Goal: Task Accomplishment & Management: Manage account settings

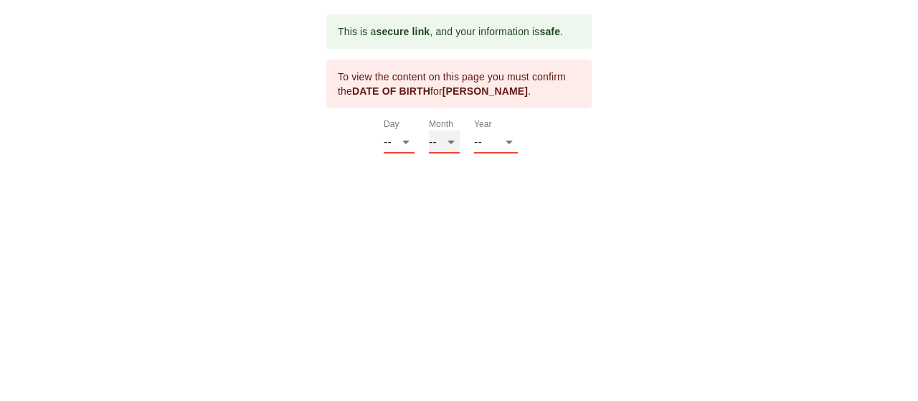
click at [445, 140] on select "-- 01 02 03 04 05 06 07 08 09 10 11 12" at bounding box center [444, 142] width 31 height 23
select select "02"
click at [429, 131] on select "-- 01 02 03 04 05 06 07 08 09 10 11 12" at bounding box center [444, 142] width 31 height 23
click at [394, 138] on select "-- 01 02 03 04 05 06 07 08 09 10 11 12 13 14 15 16 17 18 19 20 21 22 23 24 25 2…" at bounding box center [399, 142] width 31 height 23
select select "28"
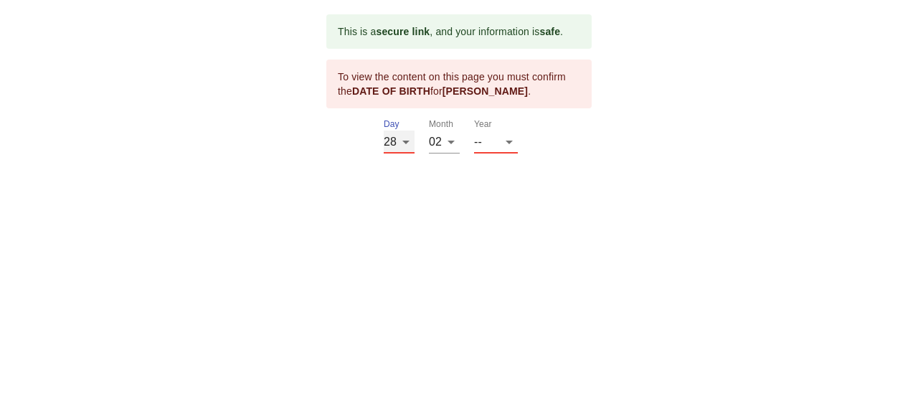
click at [384, 131] on select "-- 01 02 03 04 05 06 07 08 09 10 11 12 13 14 15 16 17 18 19 20 21 22 23 24 25 2…" at bounding box center [399, 142] width 31 height 23
click at [506, 130] on div "Year -- 2025 2024 2023 2022 2021 2020 2019 2018 2017 2016 2015 2014 2013 2012 2…" at bounding box center [496, 136] width 44 height 34
click at [504, 141] on select "-- 2025 2024 2023 2022 2021 2020 2019 2018 2017 2016 2015 2014 2013 2012 2011 2…" at bounding box center [496, 142] width 44 height 23
select select "1959"
click at [474, 154] on select "-- 2025 2024 2023 2022 2021 2020 2019 2018 2017 2016 2015 2014 2013 2012 2011 2…" at bounding box center [496, 142] width 44 height 23
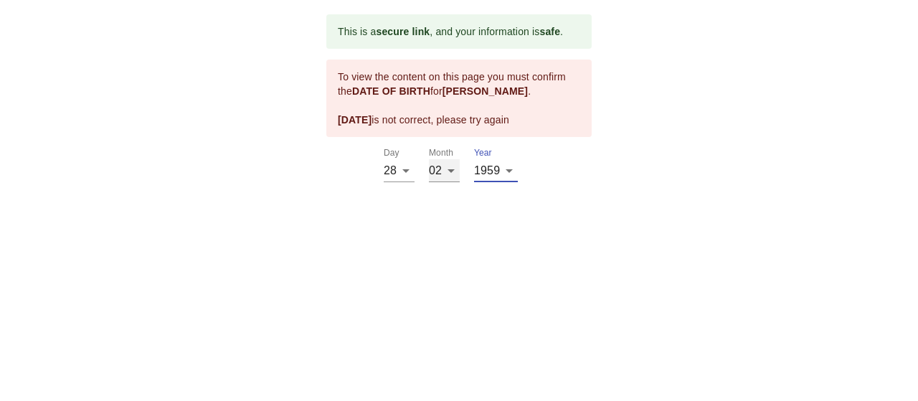
click at [453, 167] on select "-- 01 02 03 04 05 06 07 08 09 10 11 12" at bounding box center [444, 170] width 31 height 23
select select "05"
click at [429, 159] on select "-- 01 02 03 04 05 06 07 08 09 10 11 12" at bounding box center [444, 170] width 31 height 23
click at [396, 173] on select "-- 01 02 03 04 05 06 07 08 09 10 11 12 13 14 15 16 17 18 19 20 21 22 23 24 25 2…" at bounding box center [399, 170] width 31 height 23
click at [387, 166] on select "-- 01 02 03 04 05 06 07 08 09 10 11 12 13 14 15 16 17 18 19 20 21 22 23 24 25 2…" at bounding box center [399, 170] width 31 height 23
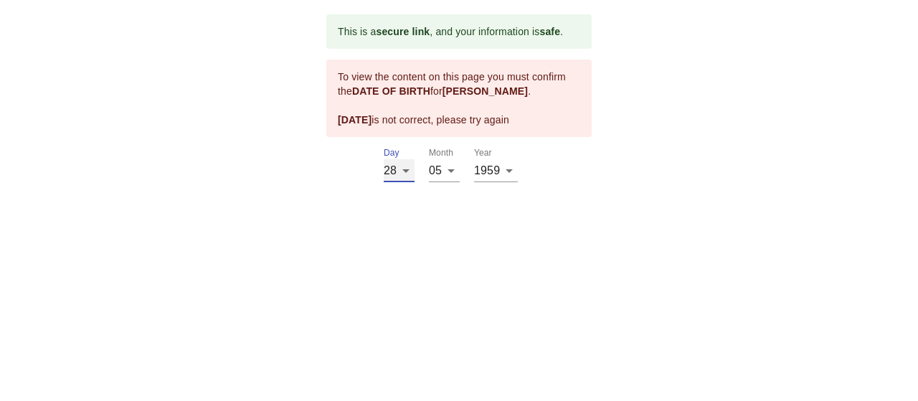
select select "29"
click at [384, 159] on select "-- 01 02 03 04 05 06 07 08 09 10 11 12 13 14 15 16 17 18 19 20 21 22 23 24 25 2…" at bounding box center [399, 170] width 31 height 23
click at [489, 173] on select "-- 2025 2024 2023 2022 2021 2020 2019 2018 2017 2016 2015 2014 2013 2012 2011 2…" at bounding box center [496, 170] width 44 height 23
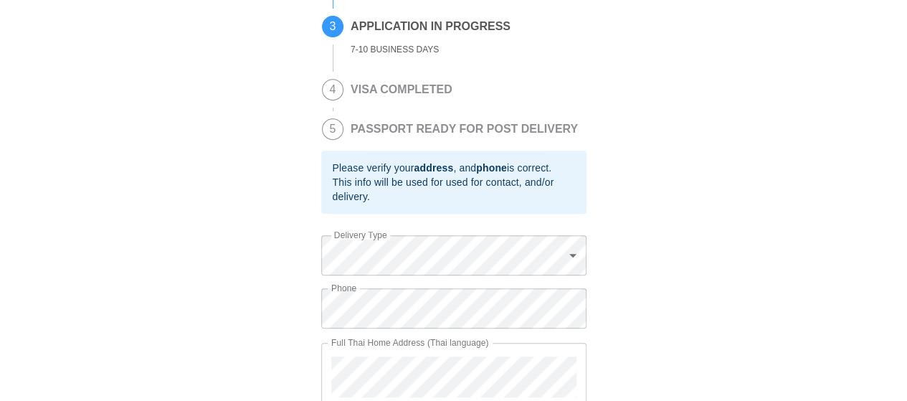
scroll to position [354, 0]
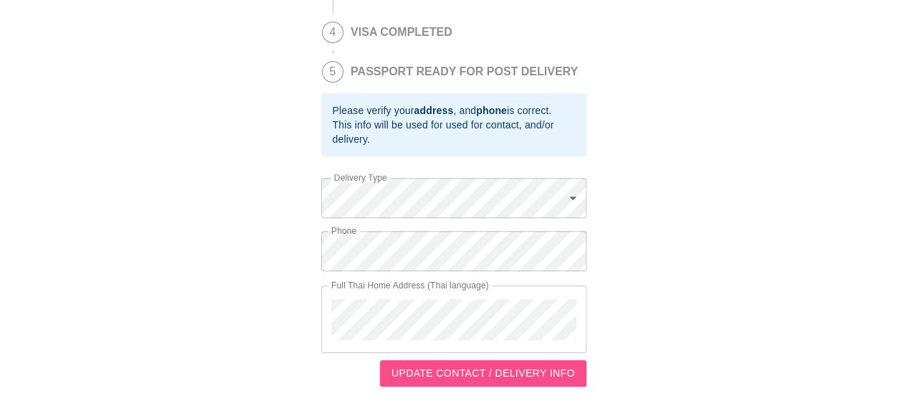
click at [465, 379] on span "UPDATE CONTACT / DELIVERY INFO" at bounding box center [484, 373] width 184 height 18
